Goal: Entertainment & Leisure: Consume media (video, audio)

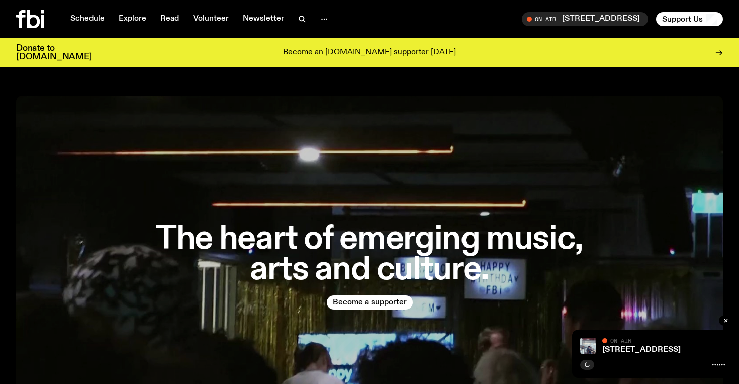
click at [617, 353] on div "704 W HIGH ST On Air On Air" at bounding box center [652, 353] width 161 height 48
click at [622, 352] on link "704 W HIGH ST" at bounding box center [641, 349] width 78 height 8
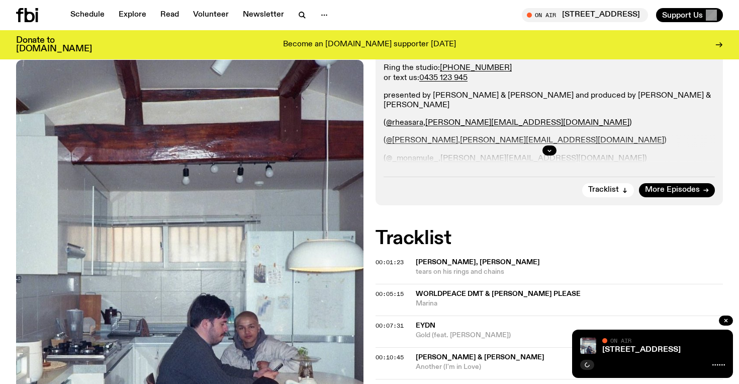
scroll to position [220, 0]
click at [586, 365] on icon "button" at bounding box center [587, 364] width 5 height 5
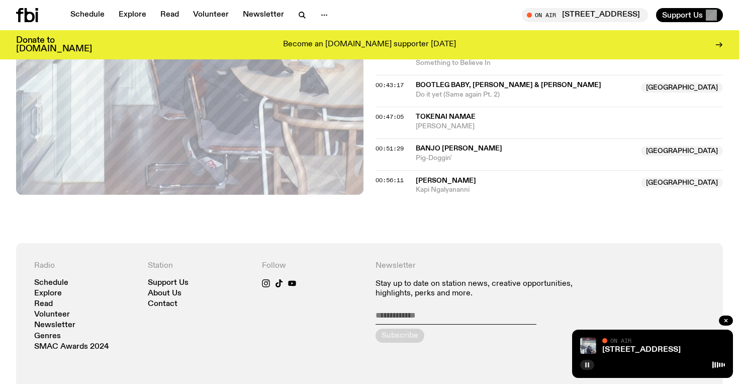
scroll to position [583, 0]
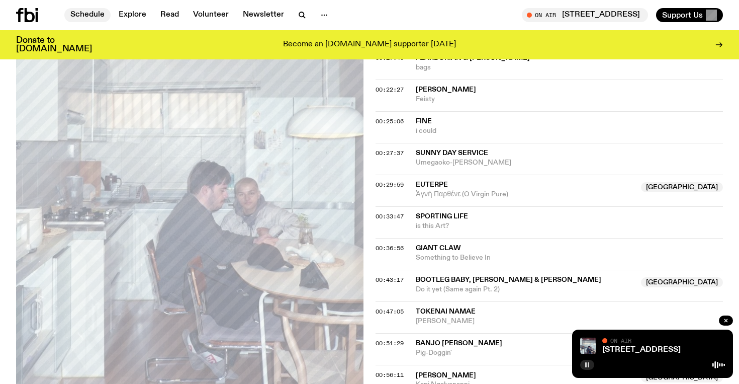
click at [83, 21] on link "Schedule" at bounding box center [87, 15] width 46 height 14
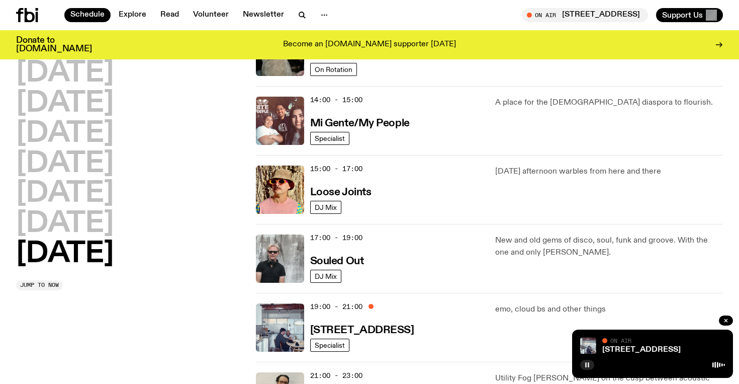
scroll to position [587, 0]
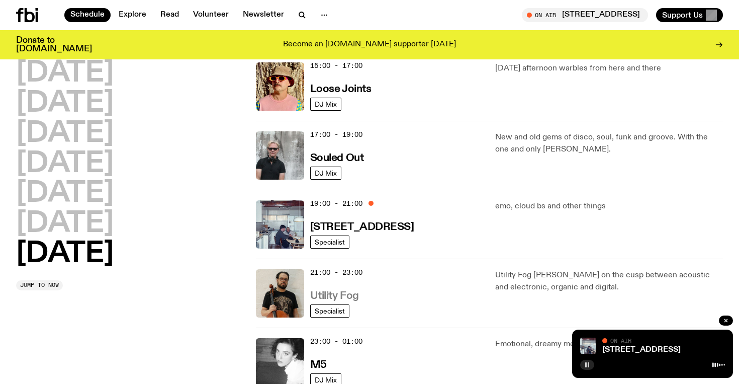
click at [352, 292] on h3 "Utility Fog" at bounding box center [334, 296] width 49 height 11
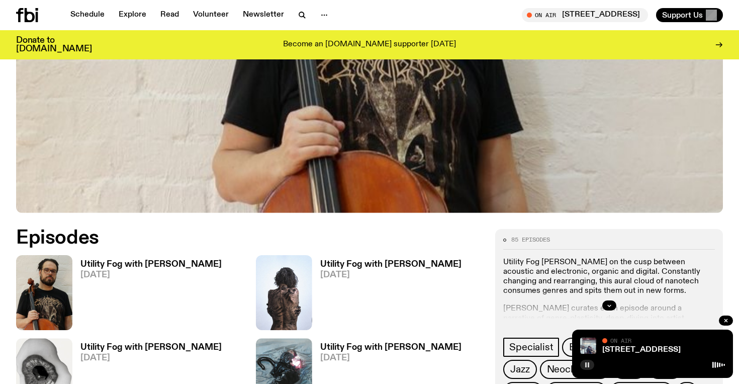
scroll to position [327, 0]
click at [140, 267] on h3 "Utility Fog with [PERSON_NAME]" at bounding box center [150, 264] width 141 height 9
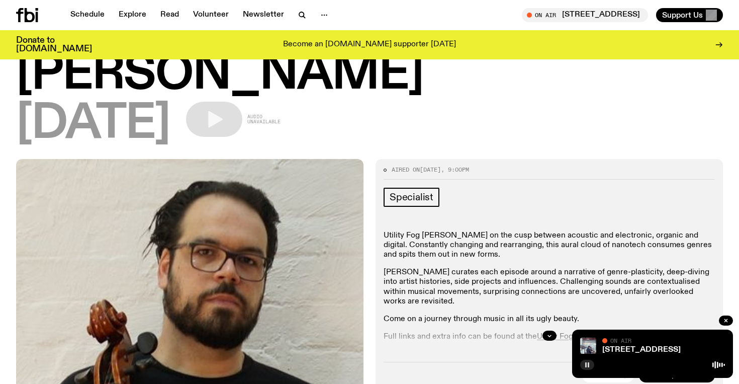
scroll to position [81, 0]
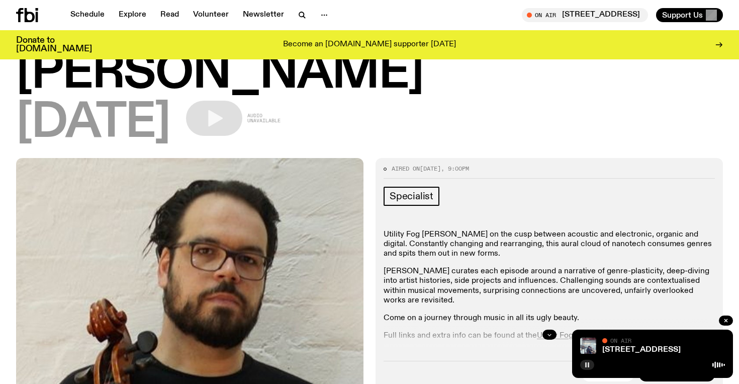
click at [553, 329] on button "button" at bounding box center [549, 334] width 14 height 10
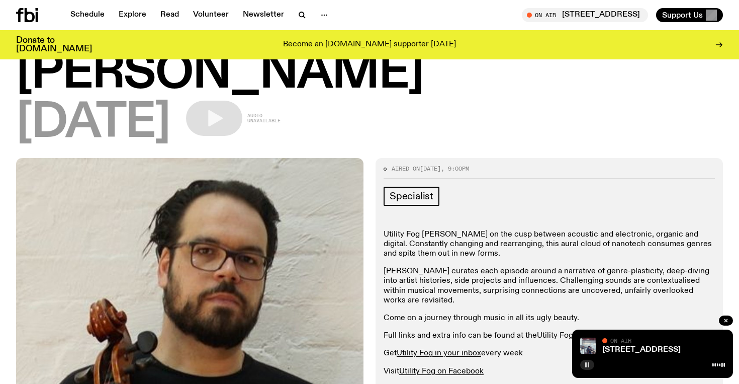
click at [555, 331] on link "Utility Fog blog" at bounding box center [564, 335] width 54 height 8
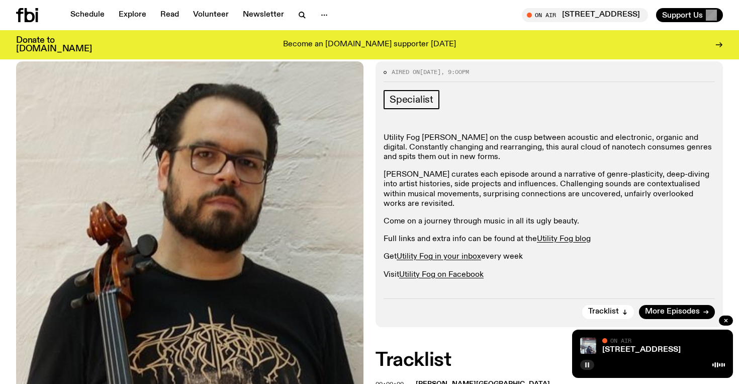
scroll to position [0, 0]
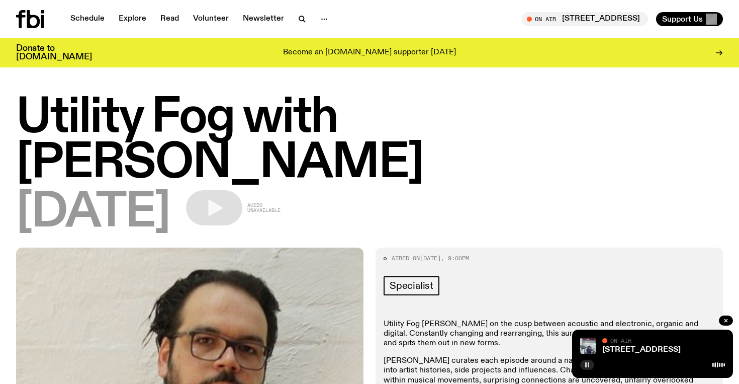
click at [27, 17] on icon at bounding box center [33, 19] width 13 height 18
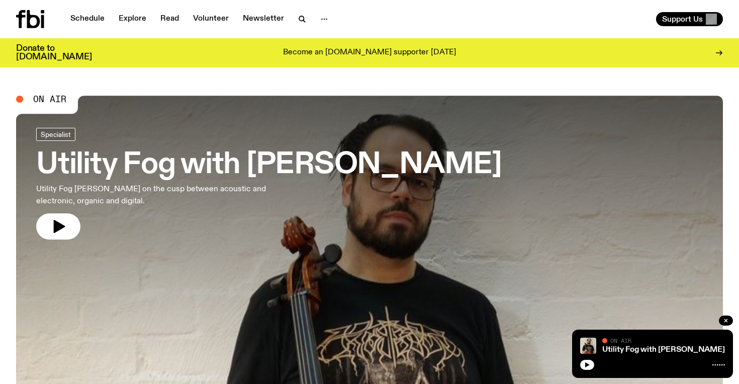
click at [50, 223] on button "button" at bounding box center [58, 226] width 44 height 26
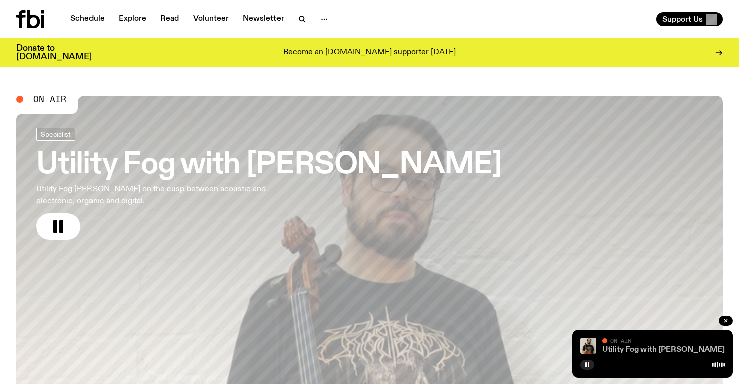
click at [638, 350] on link "Utility Fog with [PERSON_NAME]" at bounding box center [663, 349] width 123 height 8
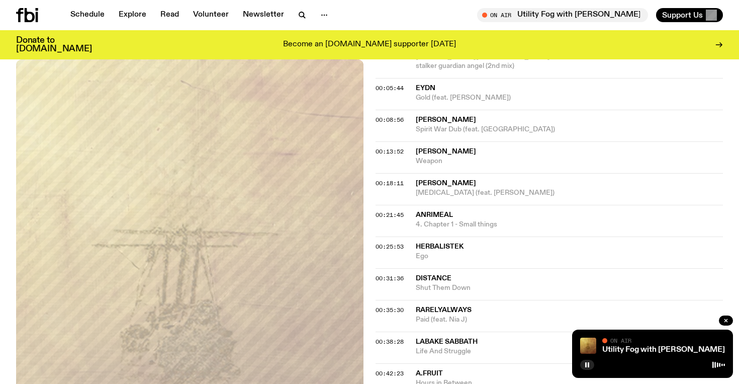
scroll to position [470, 0]
click at [587, 368] on button "button" at bounding box center [587, 364] width 14 height 10
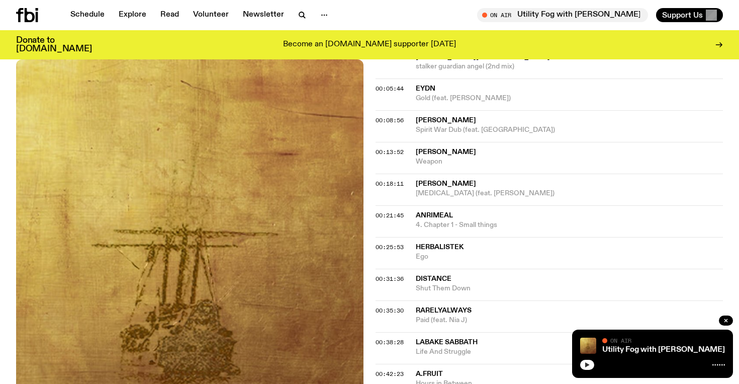
click at [585, 364] on icon "button" at bounding box center [587, 364] width 6 height 6
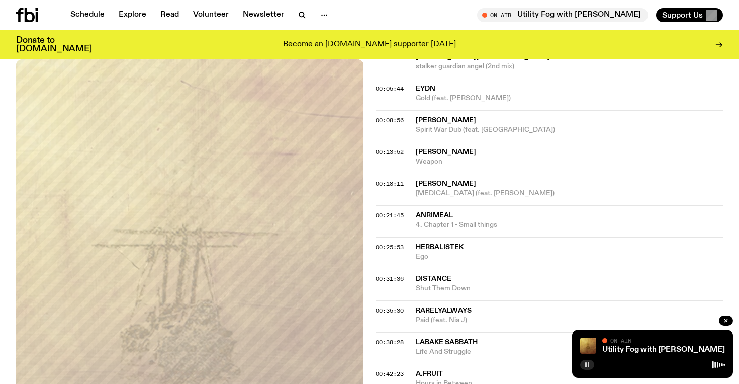
click at [589, 365] on rect "button" at bounding box center [589, 364] width 2 height 5
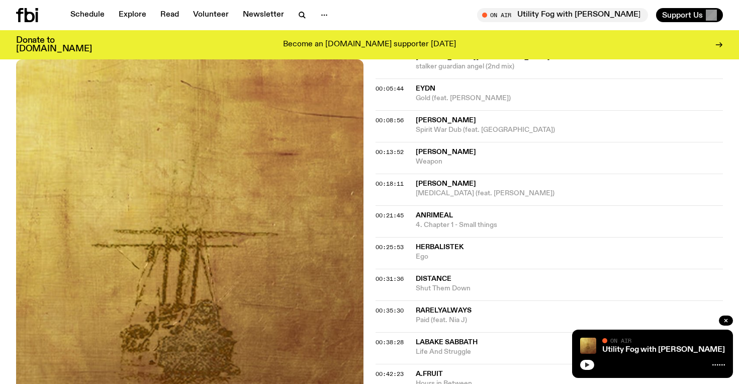
click at [586, 363] on icon "button" at bounding box center [587, 364] width 5 height 5
